Goal: Information Seeking & Learning: Learn about a topic

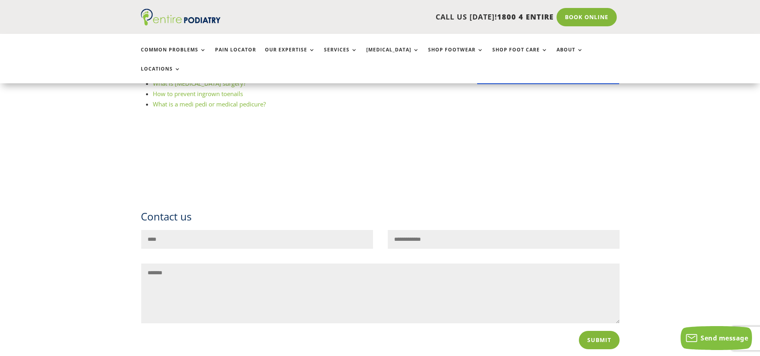
scroll to position [638, 0]
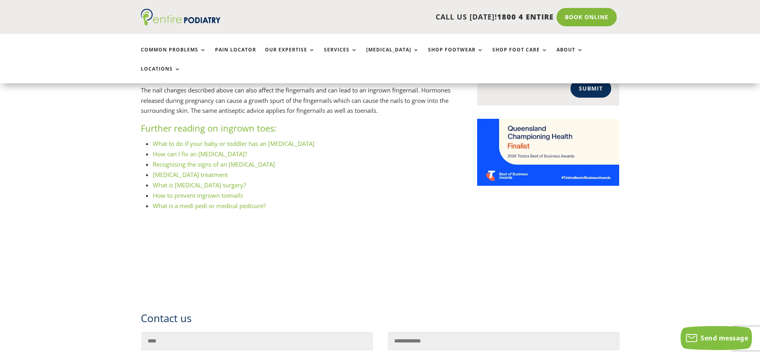
click at [198, 181] on link "What is [MEDICAL_DATA] surgery?" at bounding box center [199, 185] width 93 height 8
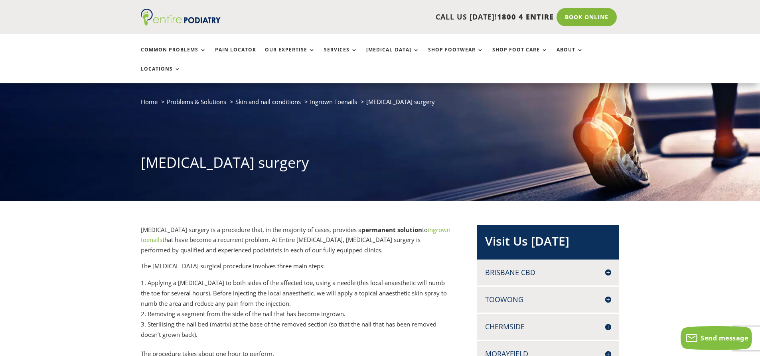
scroll to position [32, 0]
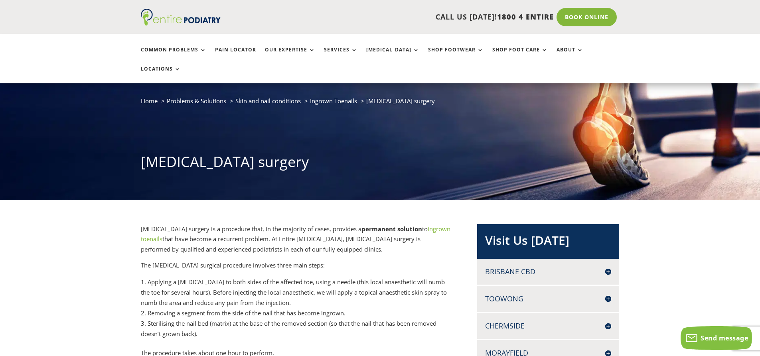
click at [163, 225] on link "ingrown toenails" at bounding box center [295, 234] width 309 height 18
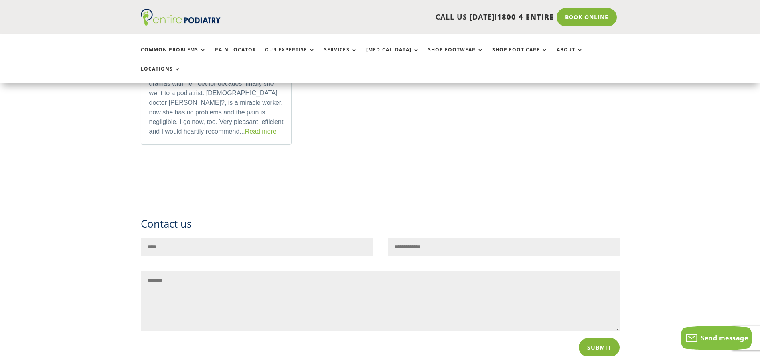
scroll to position [1690, 0]
